Goal: Task Accomplishment & Management: Use online tool/utility

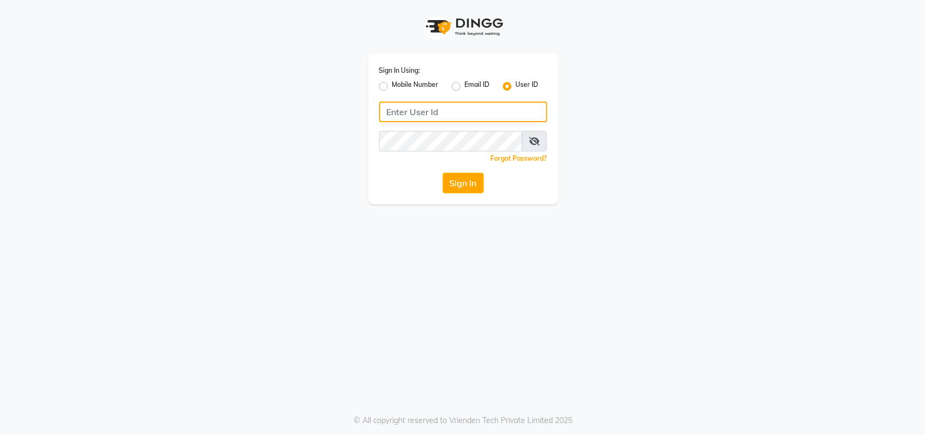
type input "Adornandadmire123"
click at [457, 187] on button "Sign In" at bounding box center [463, 183] width 41 height 21
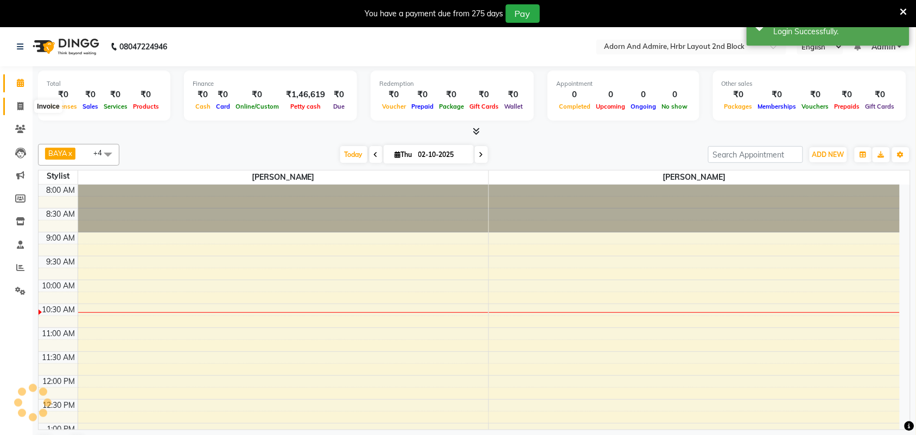
click at [12, 101] on span at bounding box center [20, 106] width 19 height 12
select select "service"
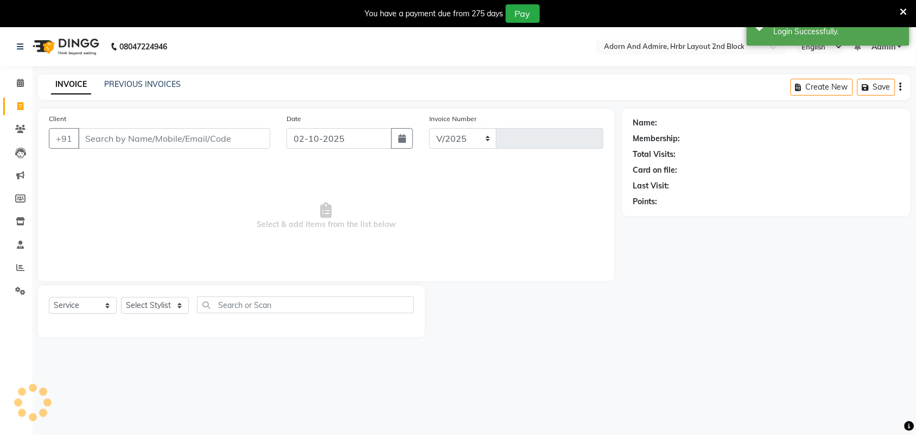
select select "7203"
type input "2470"
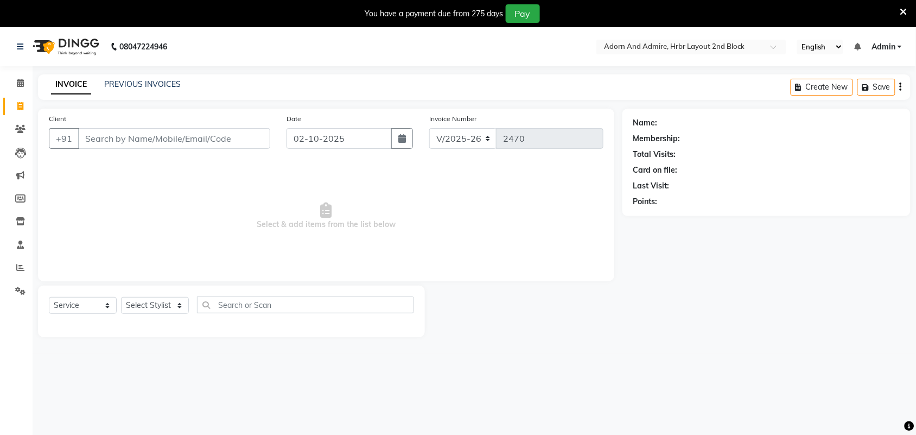
click at [901, 12] on icon at bounding box center [903, 12] width 7 height 10
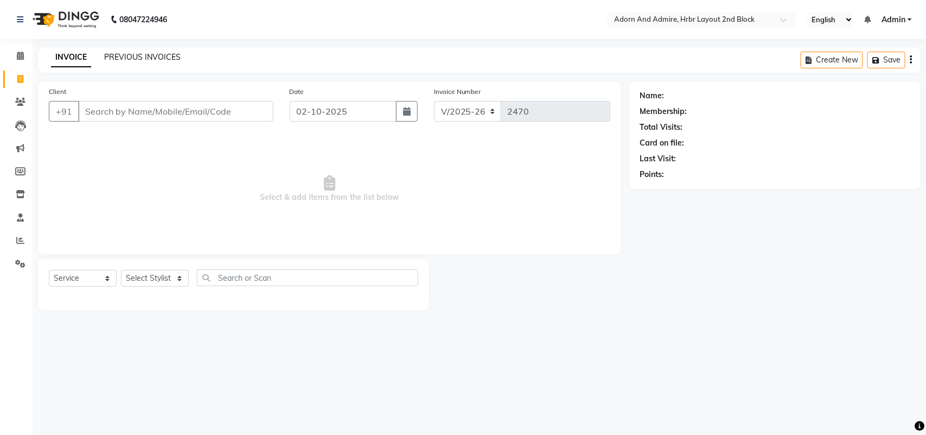
click at [161, 57] on link "PREVIOUS INVOICES" at bounding box center [142, 57] width 76 height 10
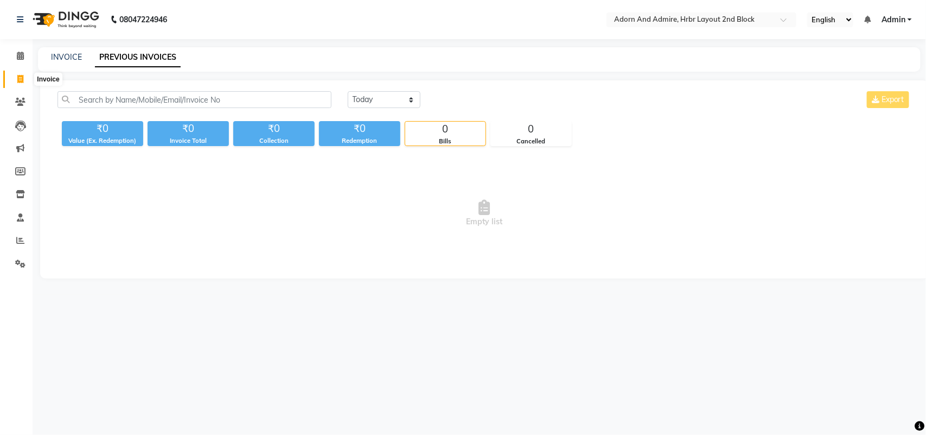
click at [18, 83] on span at bounding box center [20, 79] width 19 height 12
select select "7203"
select select "service"
